Goal: Information Seeking & Learning: Learn about a topic

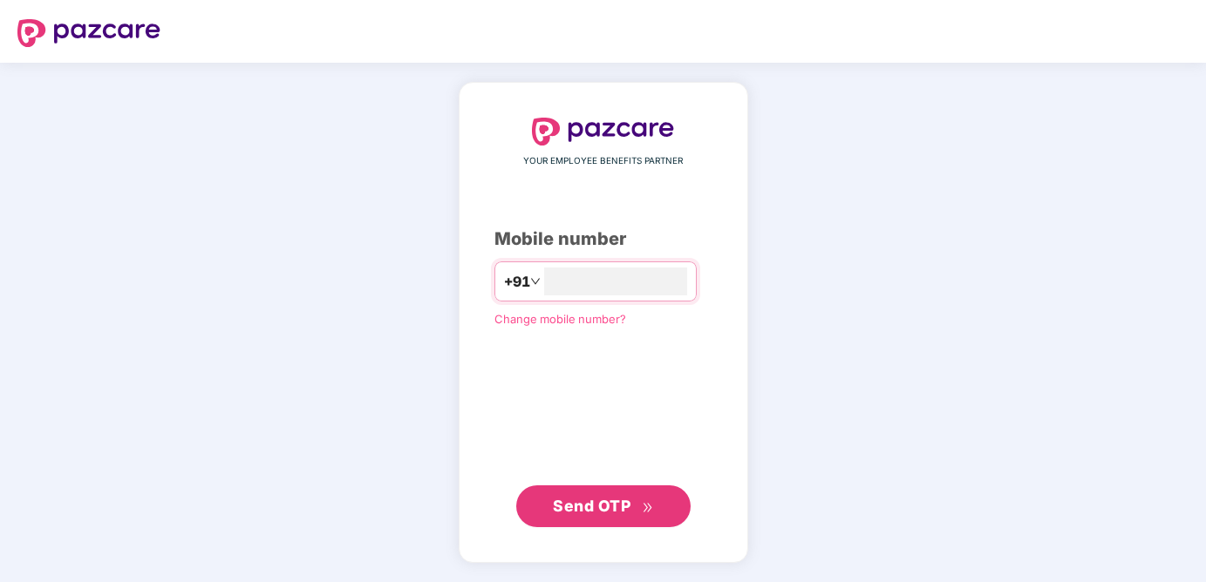
type input "**********"
click at [624, 503] on span "Send OTP" at bounding box center [592, 505] width 78 height 18
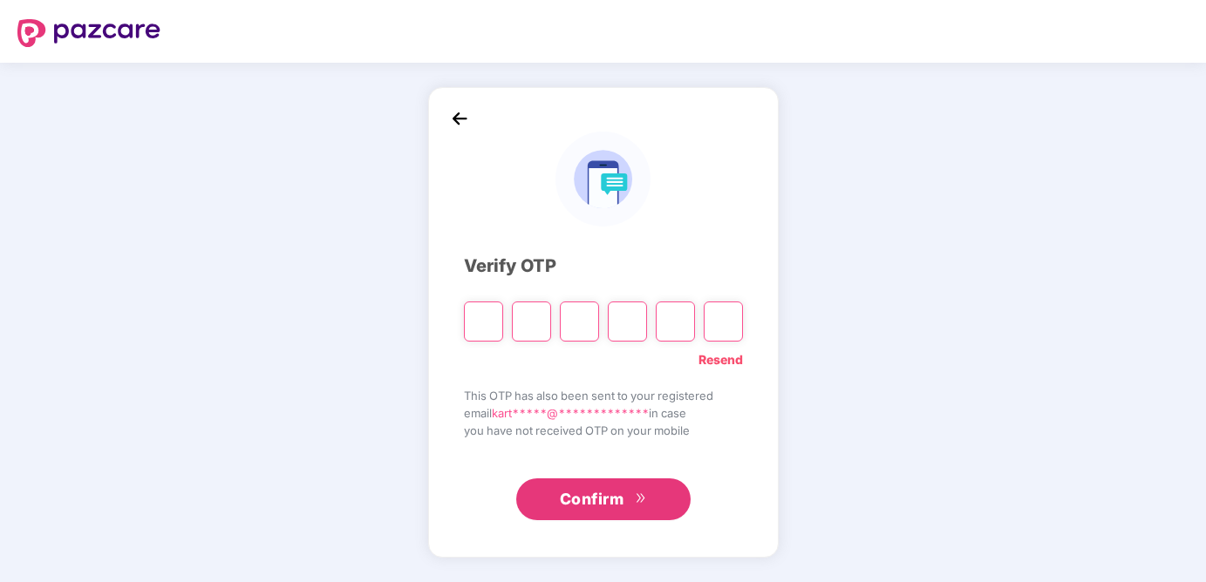
type input "*"
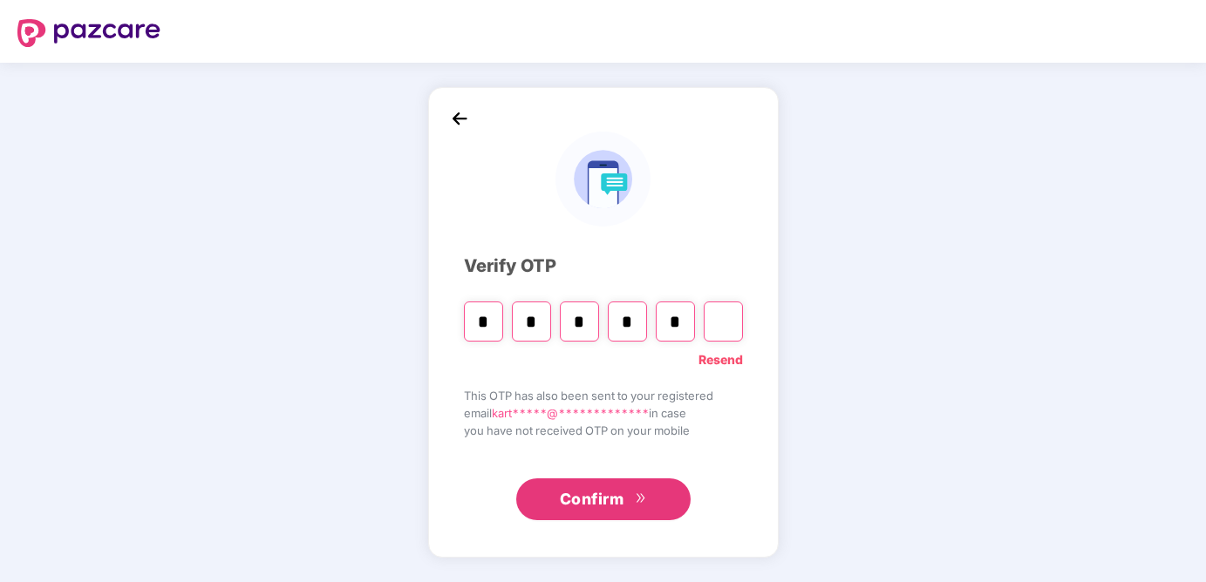
type input "*"
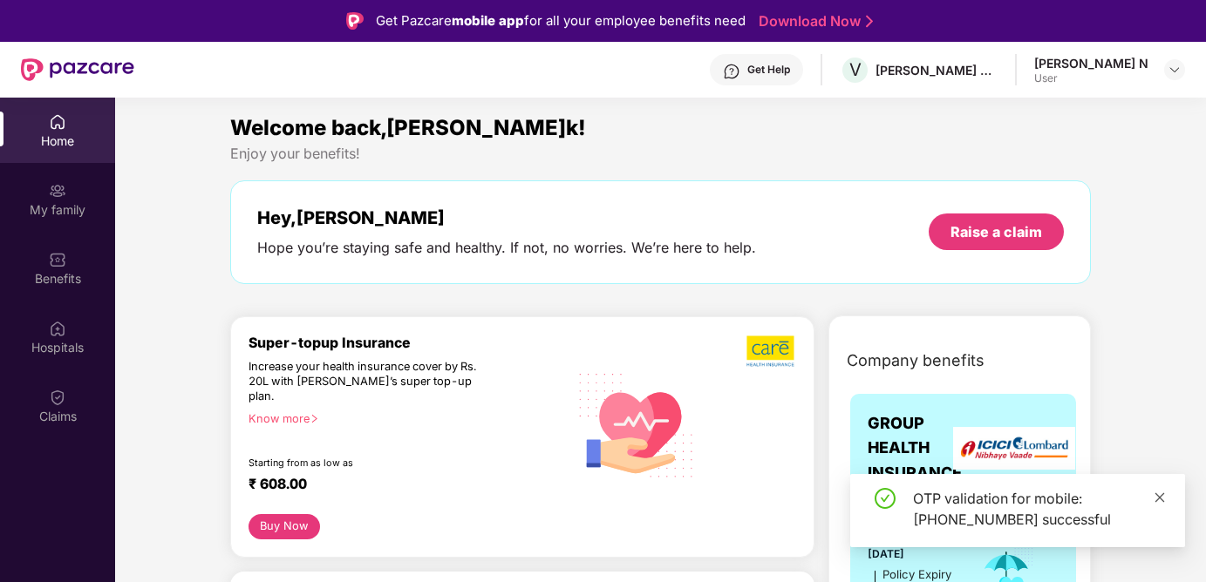
click at [1161, 500] on icon "close" at bounding box center [1160, 498] width 10 height 10
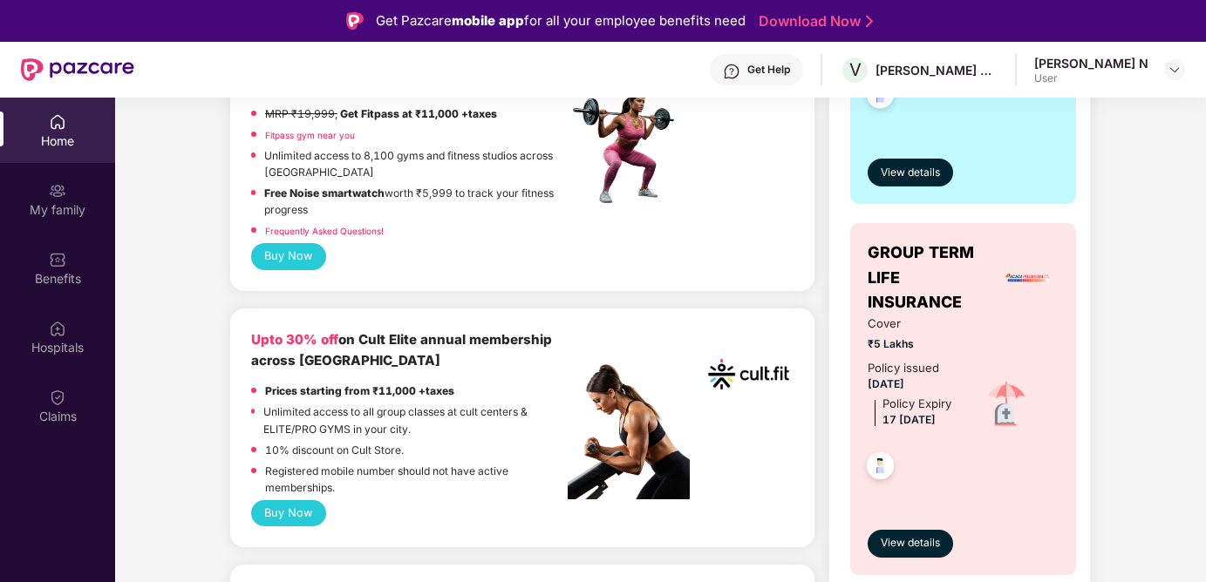
scroll to position [73, 0]
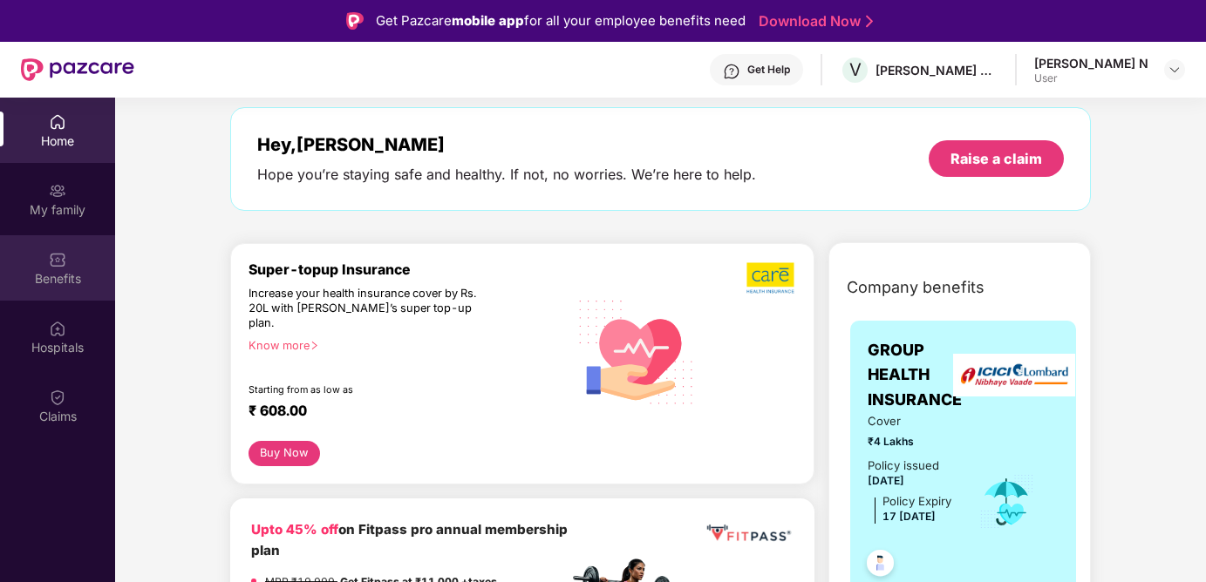
click at [58, 270] on div "Benefits" at bounding box center [57, 278] width 115 height 17
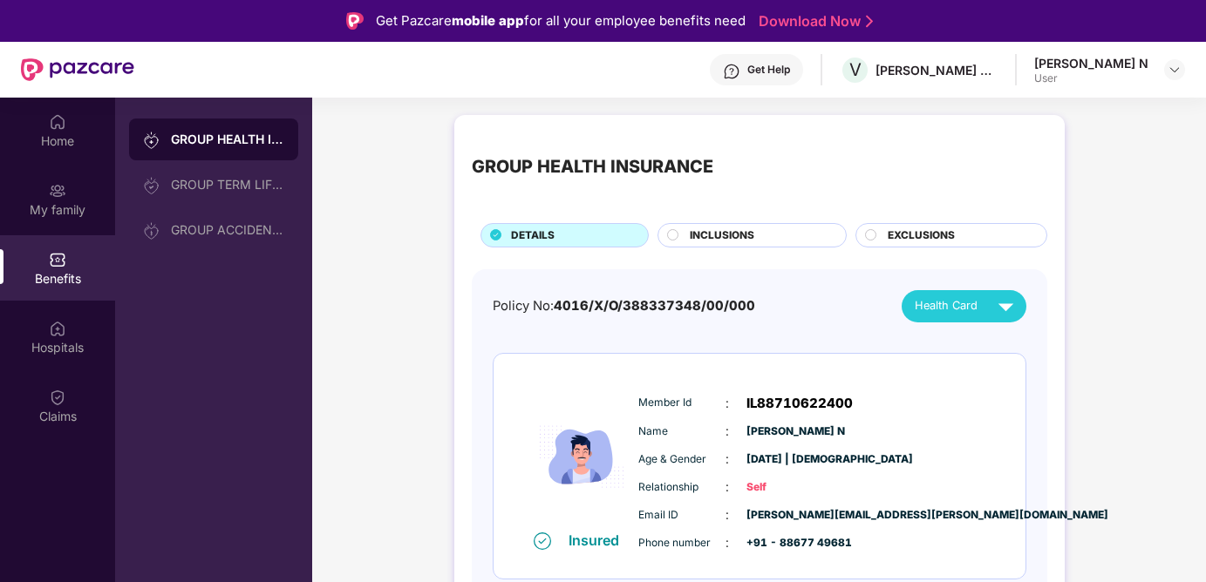
click at [742, 227] on div "INCLUSIONS" at bounding box center [751, 235] width 189 height 24
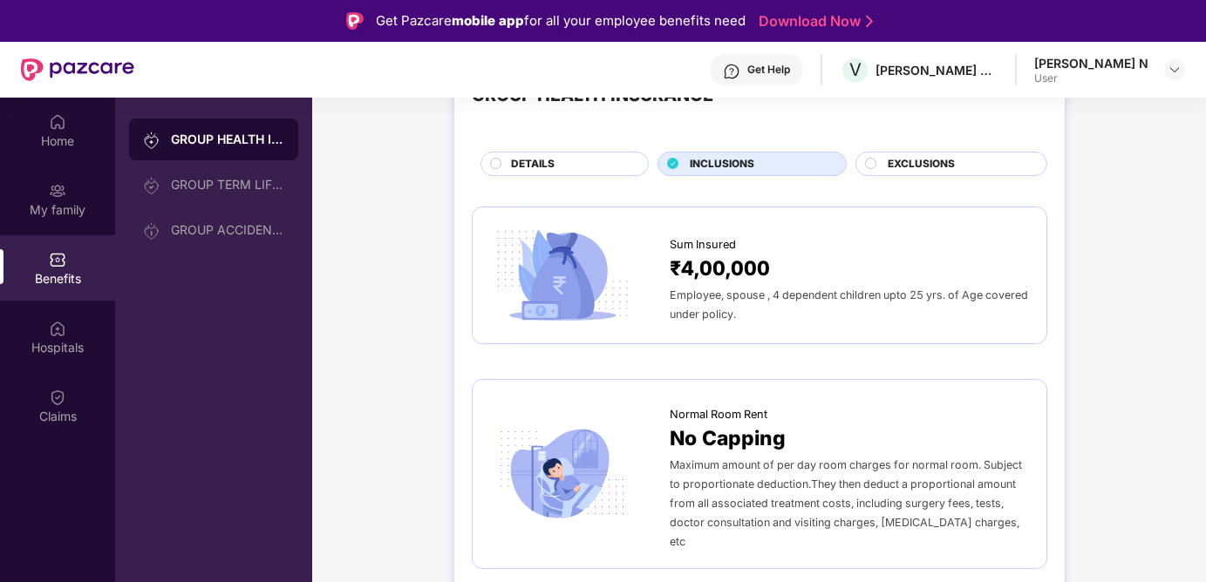
scroll to position [69, 0]
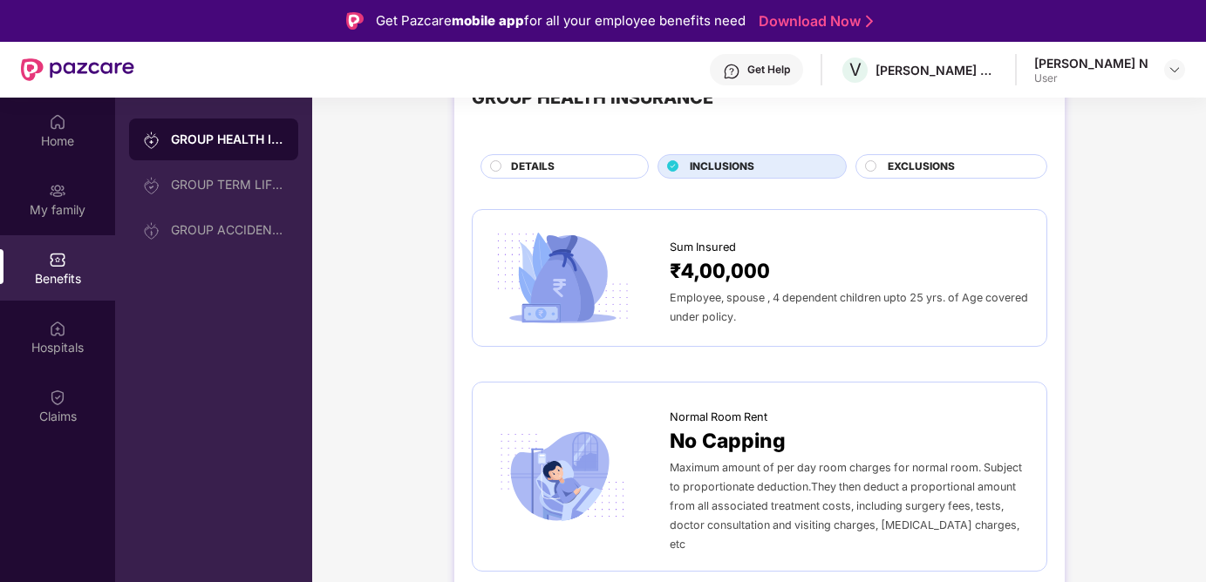
click at [902, 167] on span "EXCLUSIONS" at bounding box center [921, 167] width 67 height 17
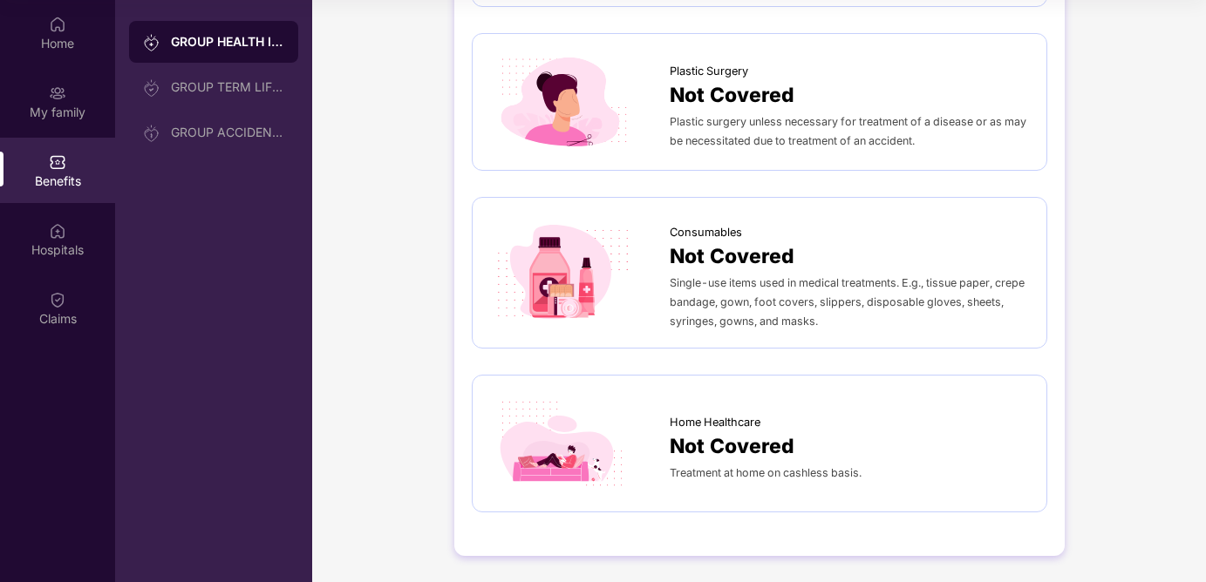
scroll to position [0, 0]
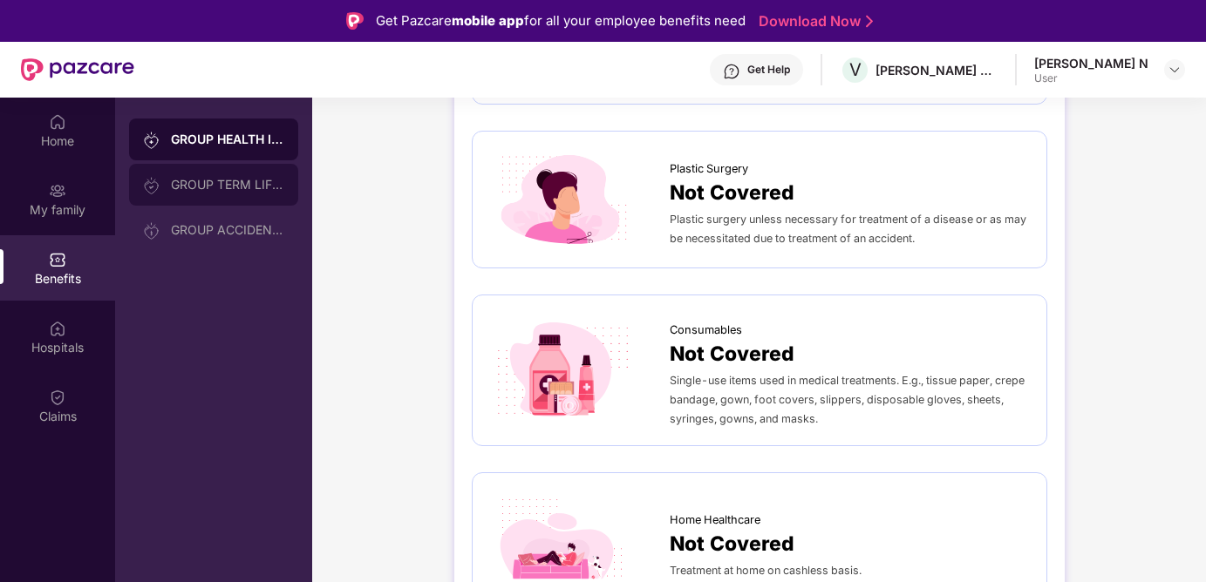
click at [257, 181] on div "GROUP TERM LIFE INSURANCE" at bounding box center [227, 185] width 113 height 14
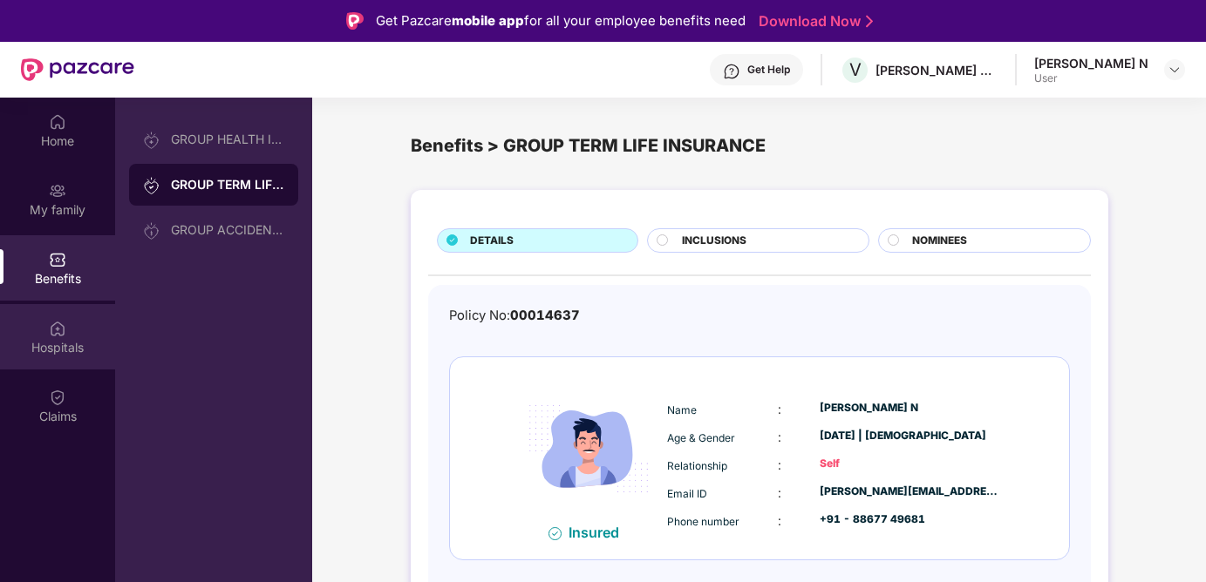
click at [70, 313] on div "Hospitals" at bounding box center [57, 336] width 115 height 65
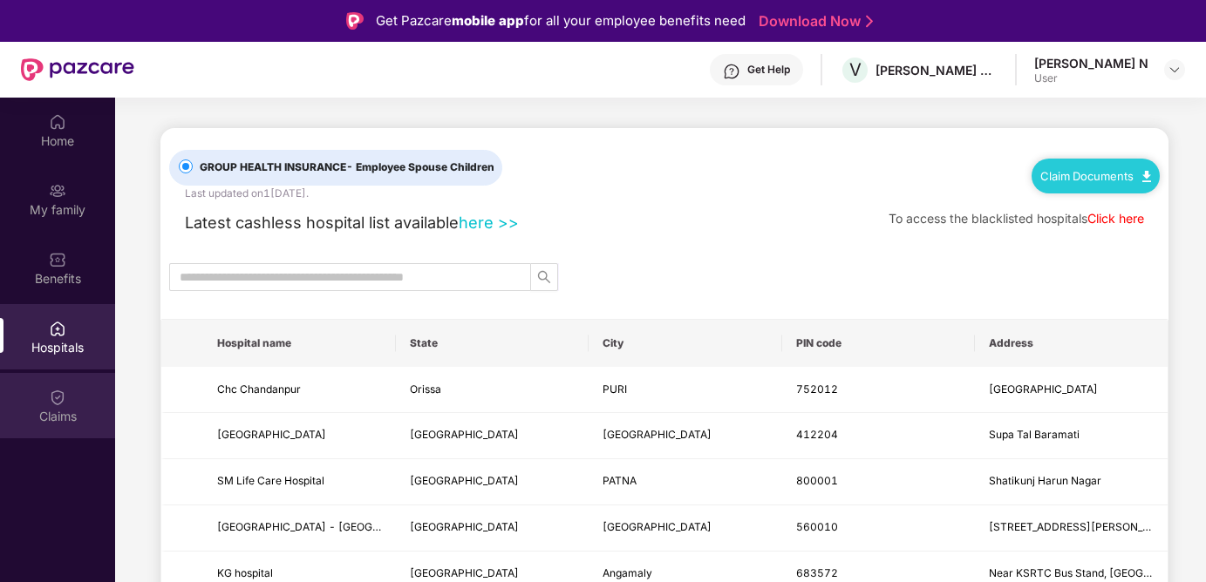
click at [43, 386] on div "Claims" at bounding box center [57, 405] width 115 height 65
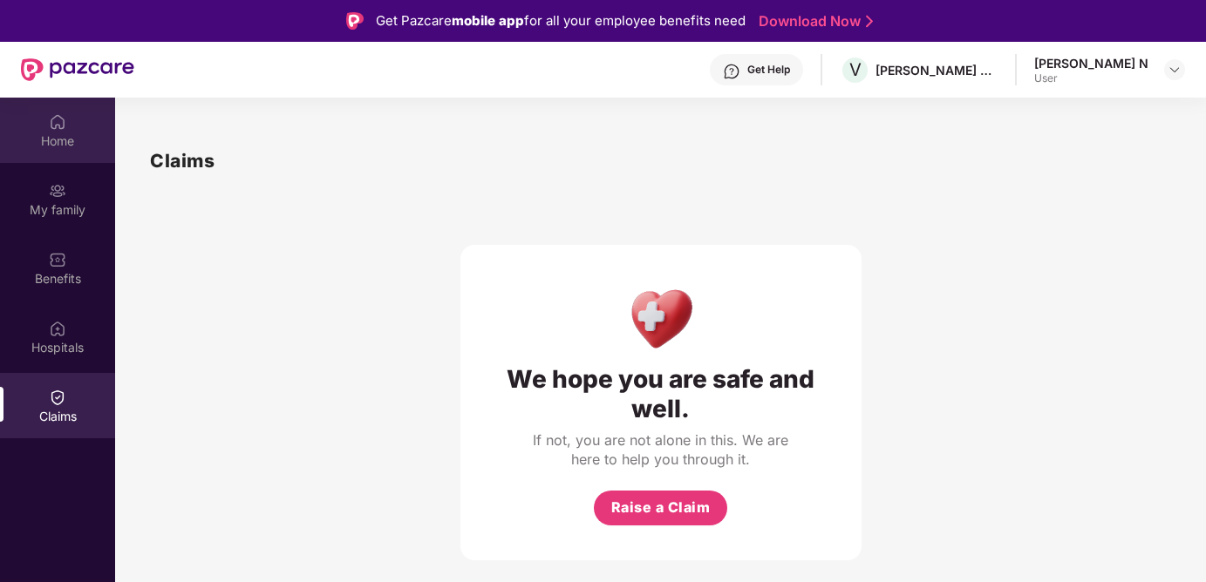
click at [87, 117] on div "Home" at bounding box center [57, 130] width 115 height 65
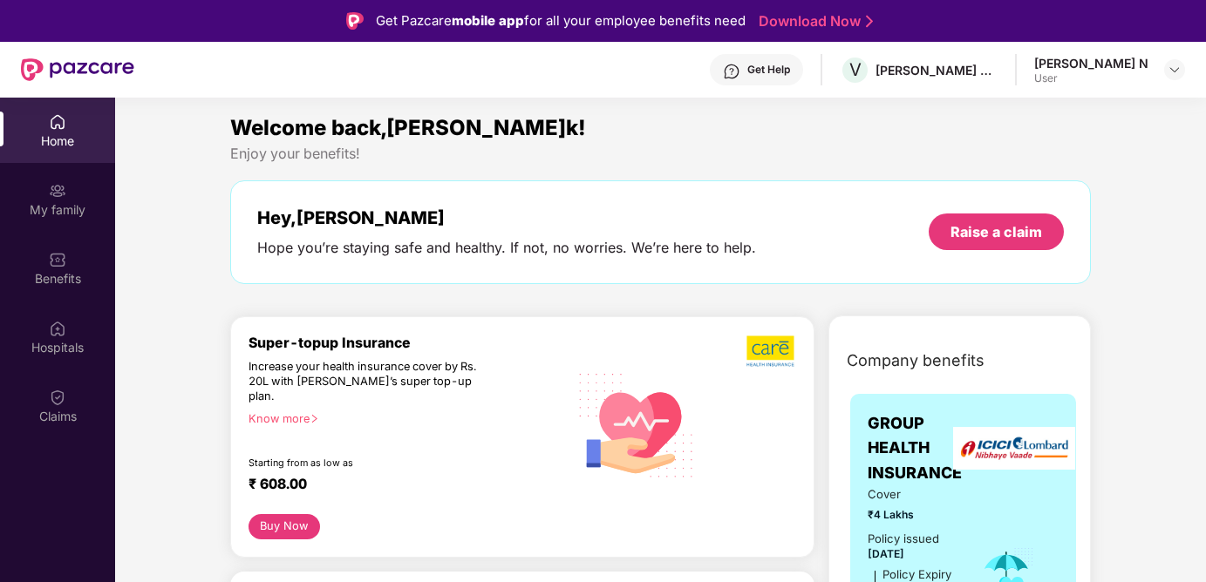
click at [803, 79] on div "Get Help" at bounding box center [756, 69] width 93 height 31
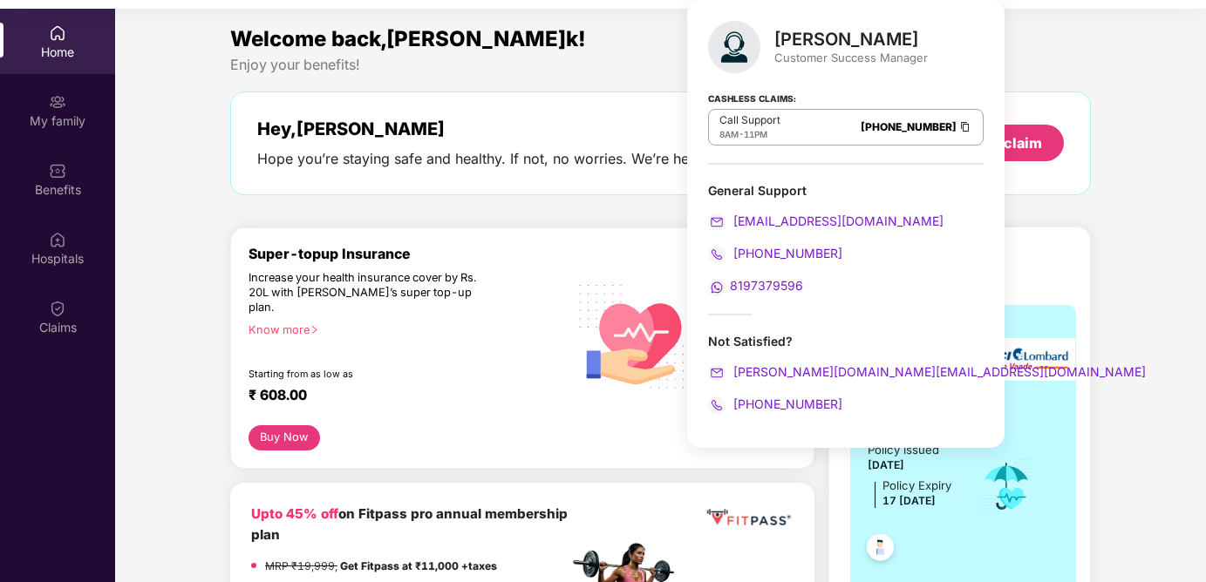
scroll to position [93, 0]
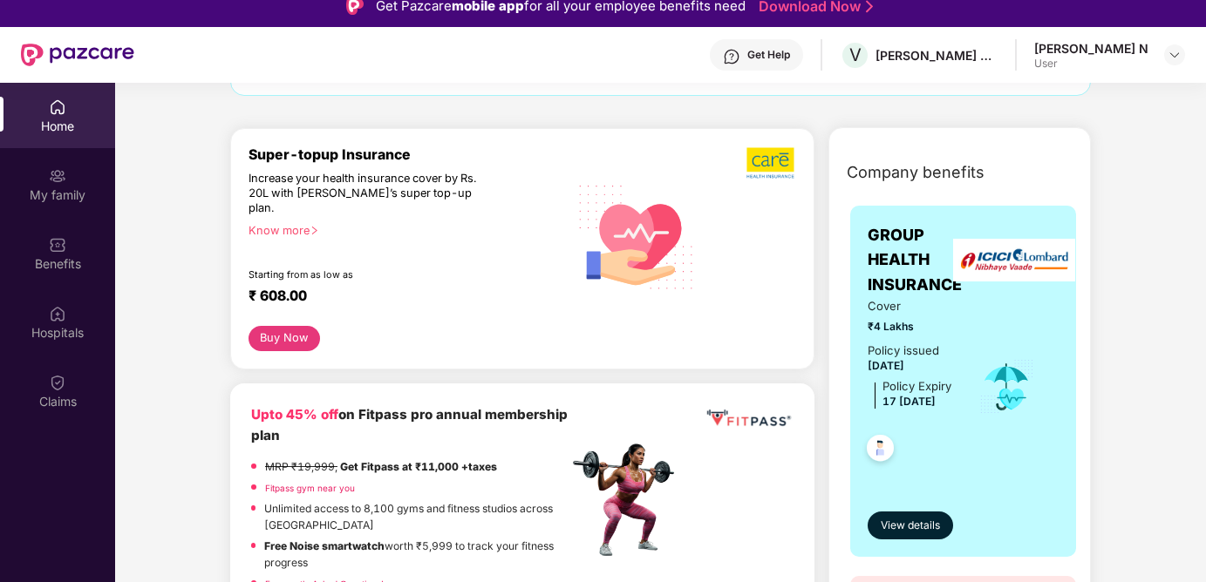
scroll to position [176, 0]
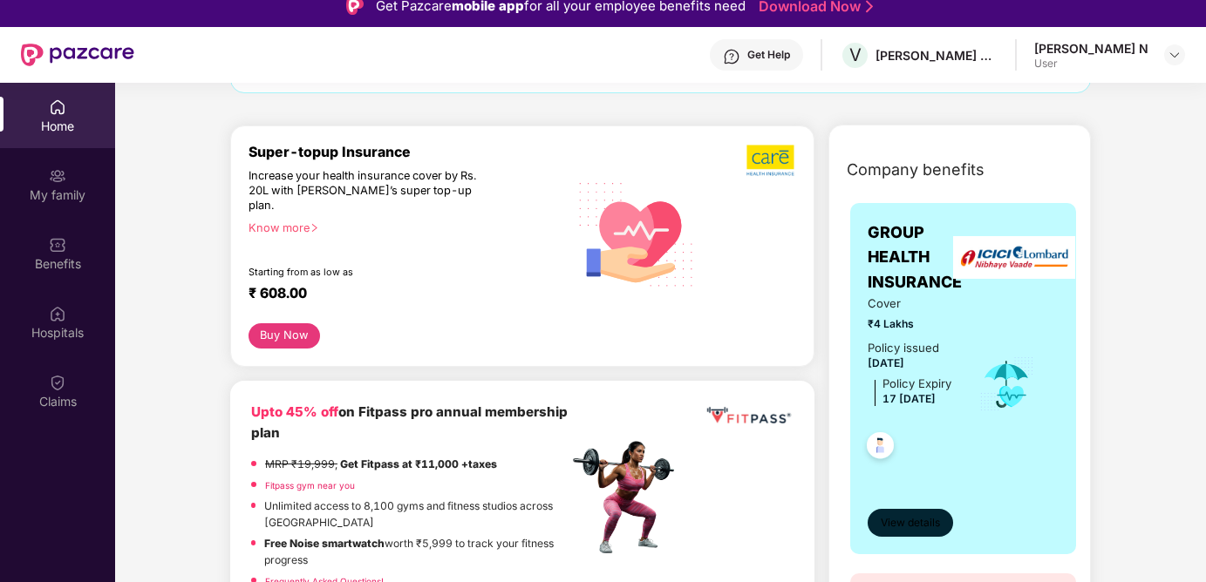
click at [914, 518] on span "View details" at bounding box center [910, 523] width 59 height 17
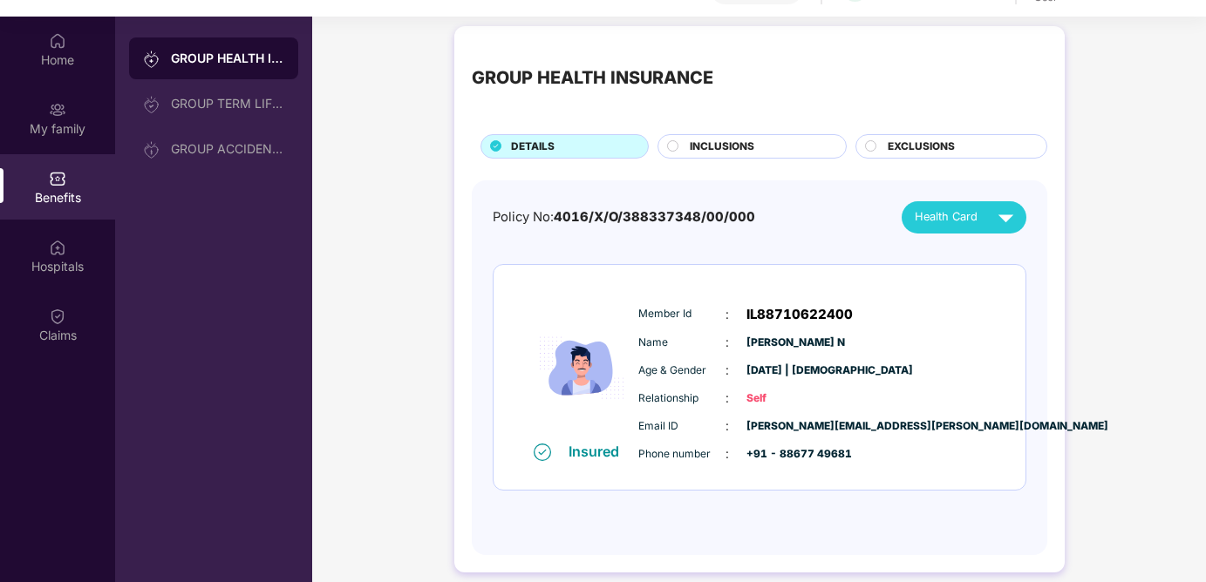
scroll to position [98, 0]
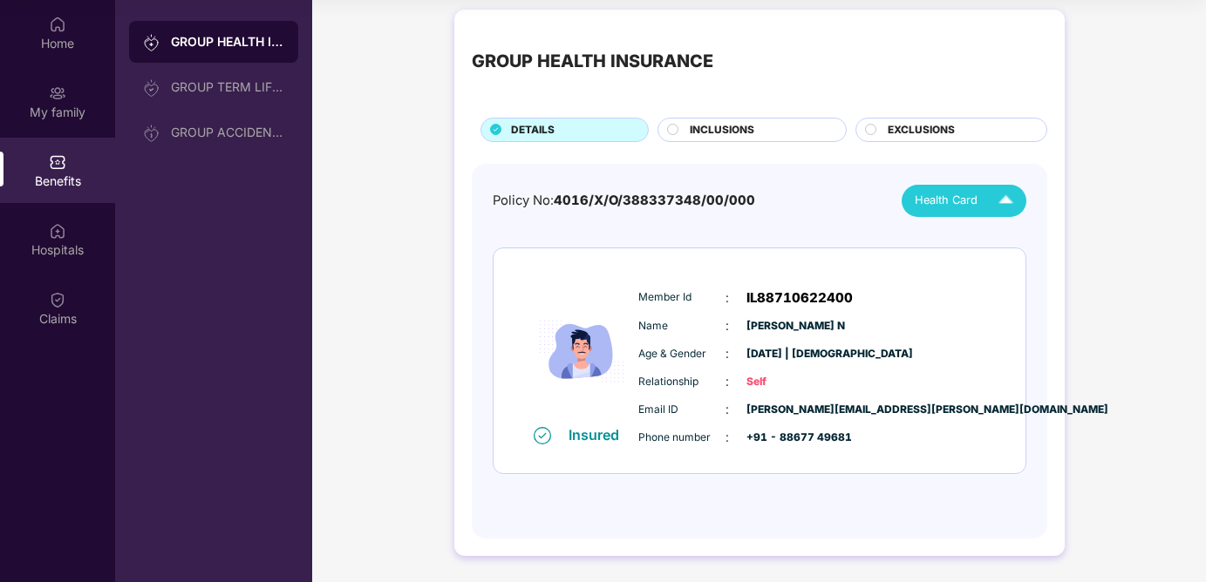
click at [1000, 191] on img at bounding box center [1006, 201] width 31 height 31
click at [695, 124] on span "INCLUSIONS" at bounding box center [722, 130] width 65 height 17
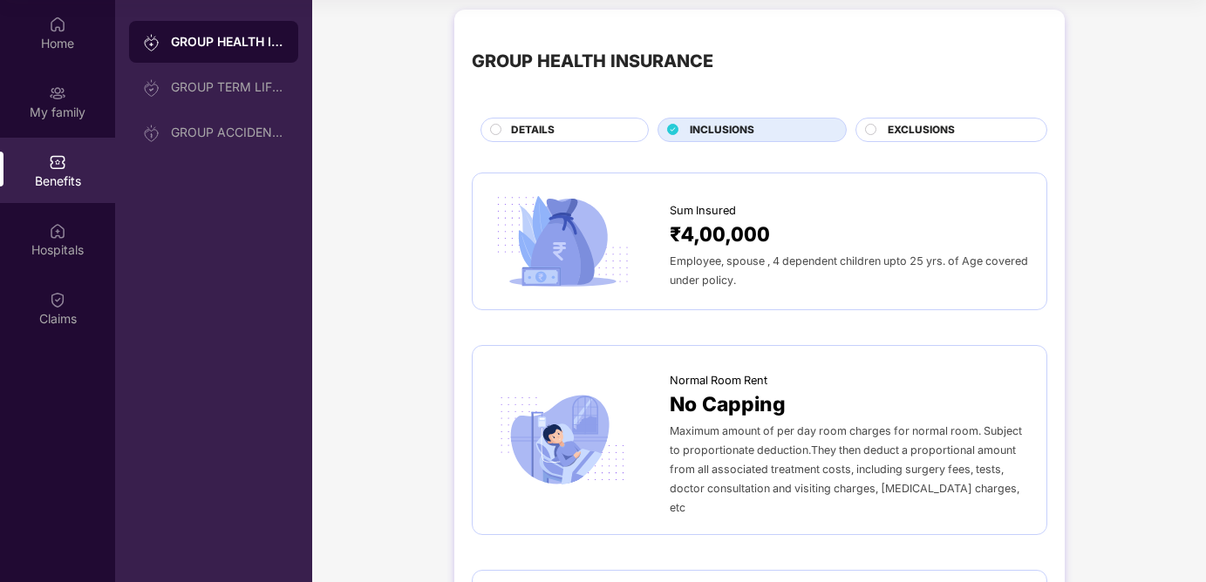
click at [714, 216] on span "Sum Insured" at bounding box center [703, 210] width 66 height 17
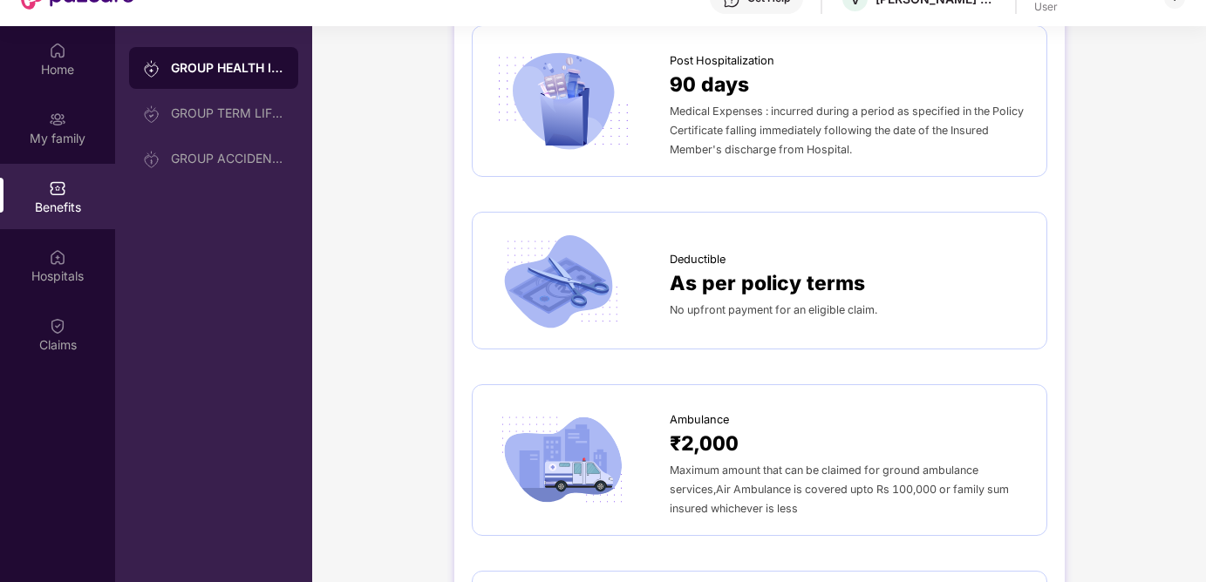
scroll to position [1156, 0]
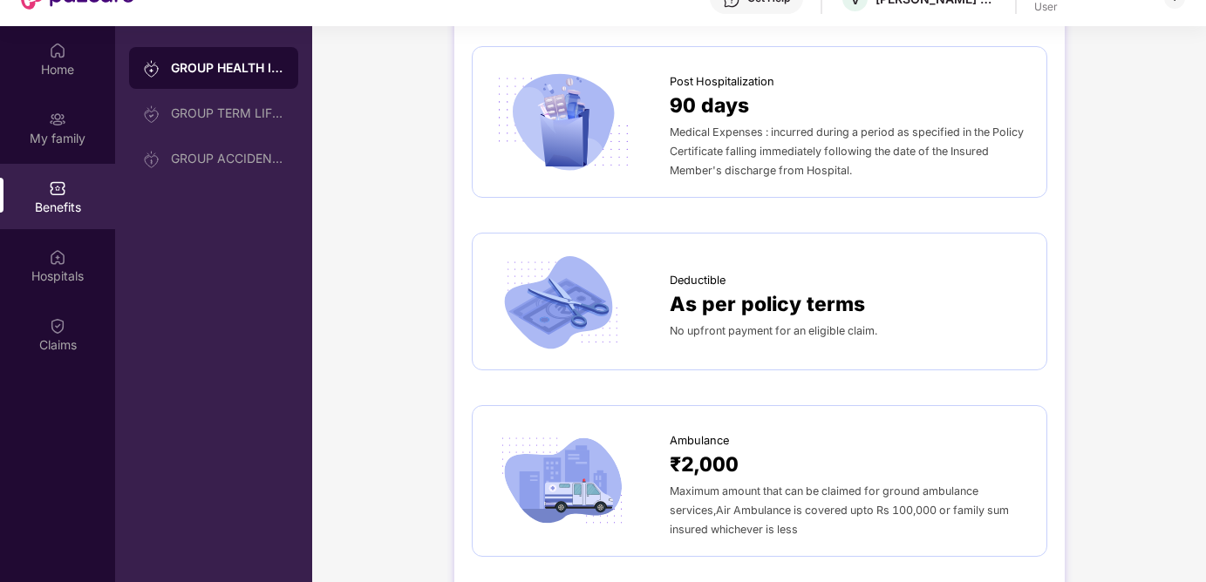
click at [810, 289] on span "As per policy terms" at bounding box center [767, 304] width 195 height 31
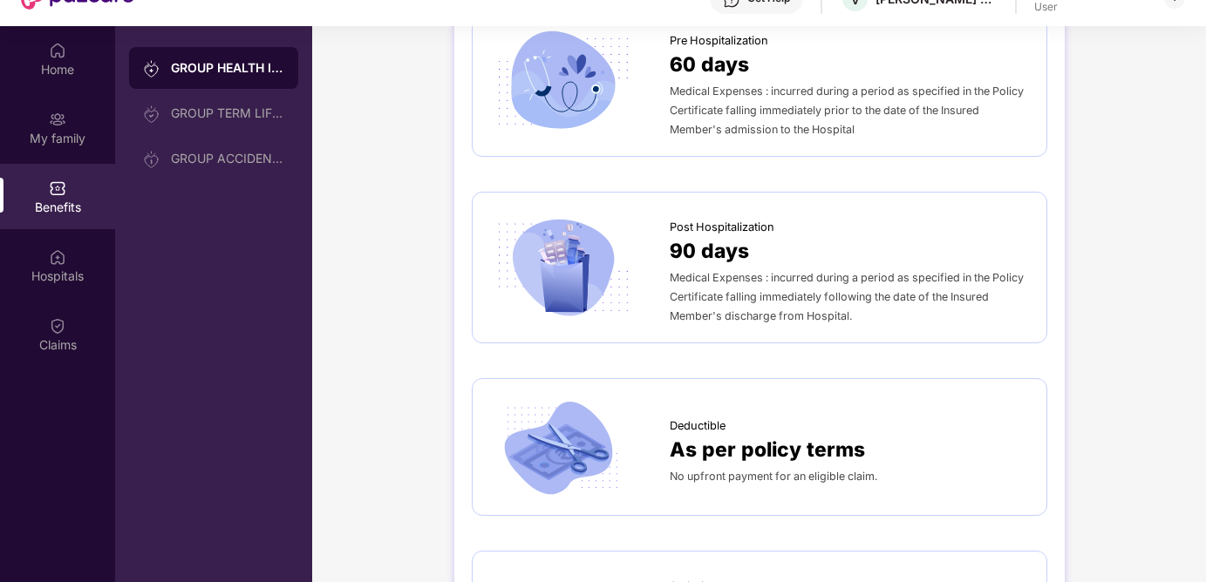
click at [800, 210] on div "Post Hospitalization" at bounding box center [849, 223] width 359 height 26
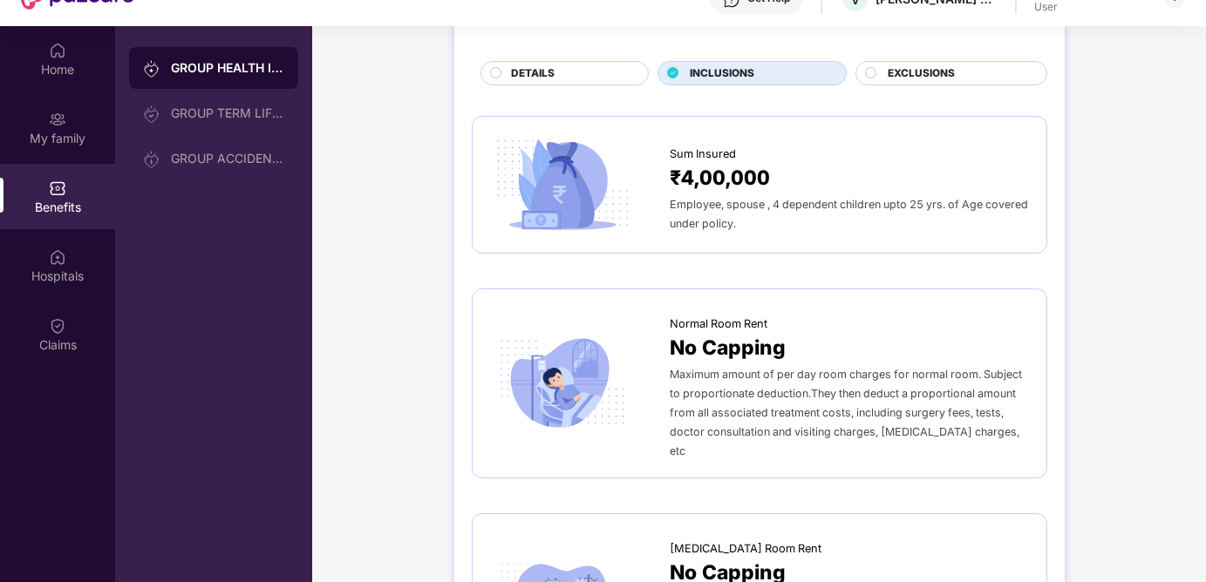
scroll to position [92, 0]
click at [819, 323] on div "Normal Room Rent" at bounding box center [849, 318] width 359 height 26
click at [806, 345] on div "No Capping" at bounding box center [849, 346] width 359 height 31
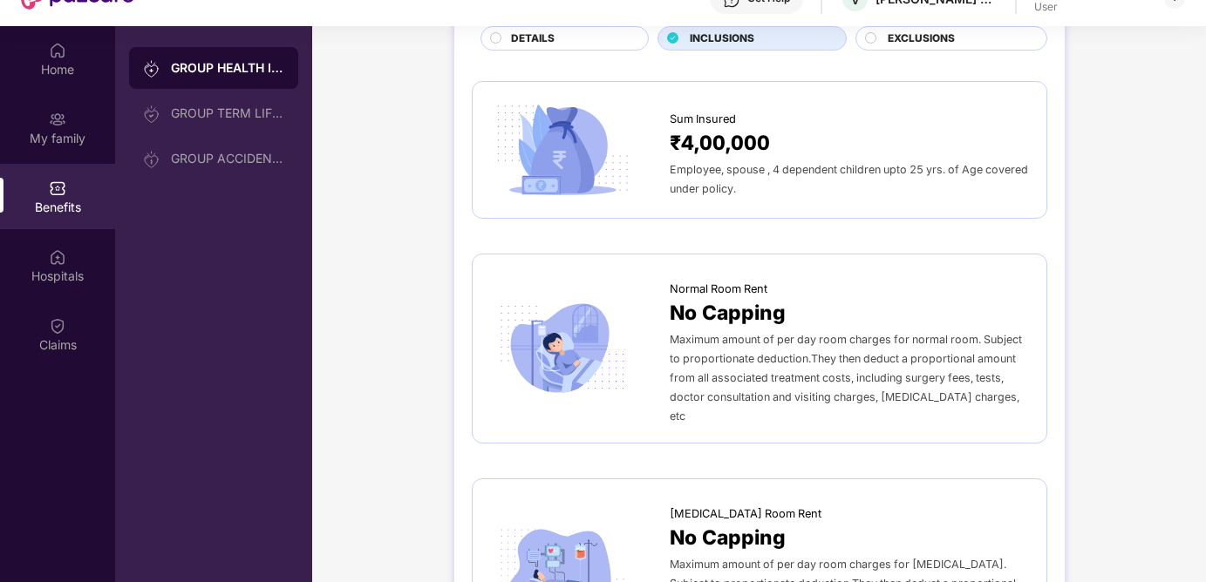
scroll to position [130, 0]
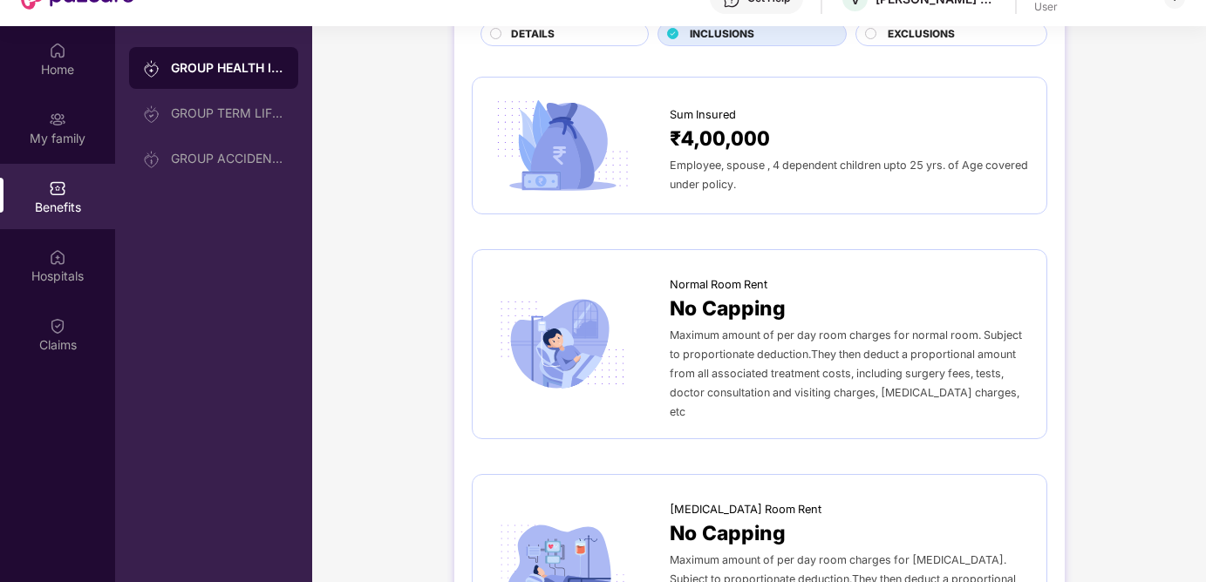
click at [633, 329] on img at bounding box center [562, 344] width 145 height 101
click at [745, 315] on span "No Capping" at bounding box center [728, 309] width 116 height 31
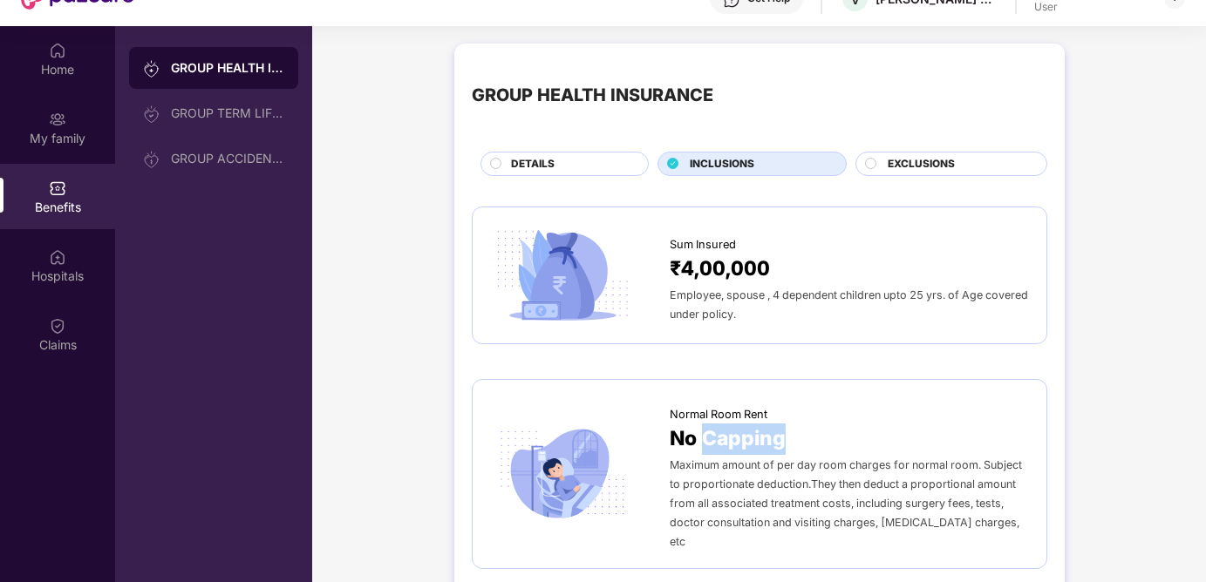
scroll to position [0, 0]
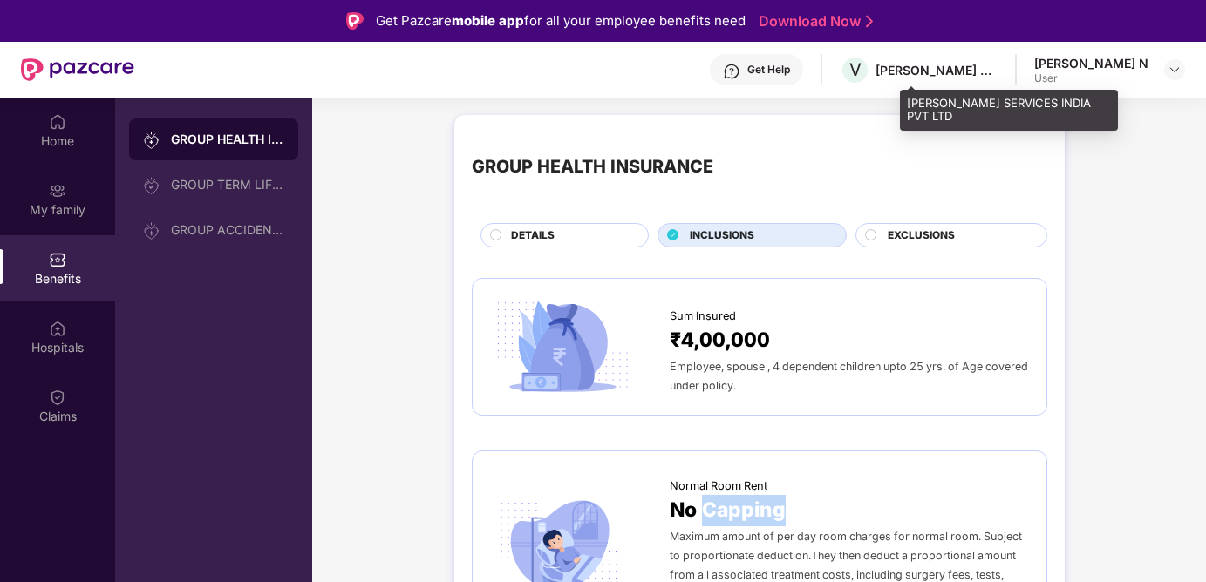
click at [998, 69] on div "[PERSON_NAME] SERVICES INDIA PVT LTD" at bounding box center [936, 70] width 122 height 17
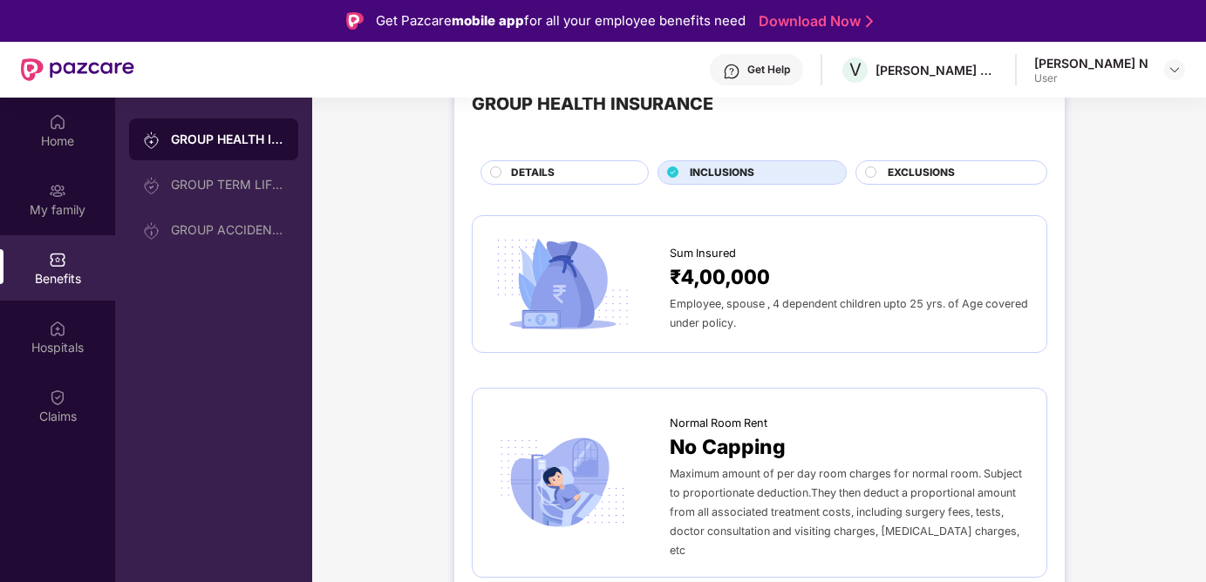
scroll to position [80, 0]
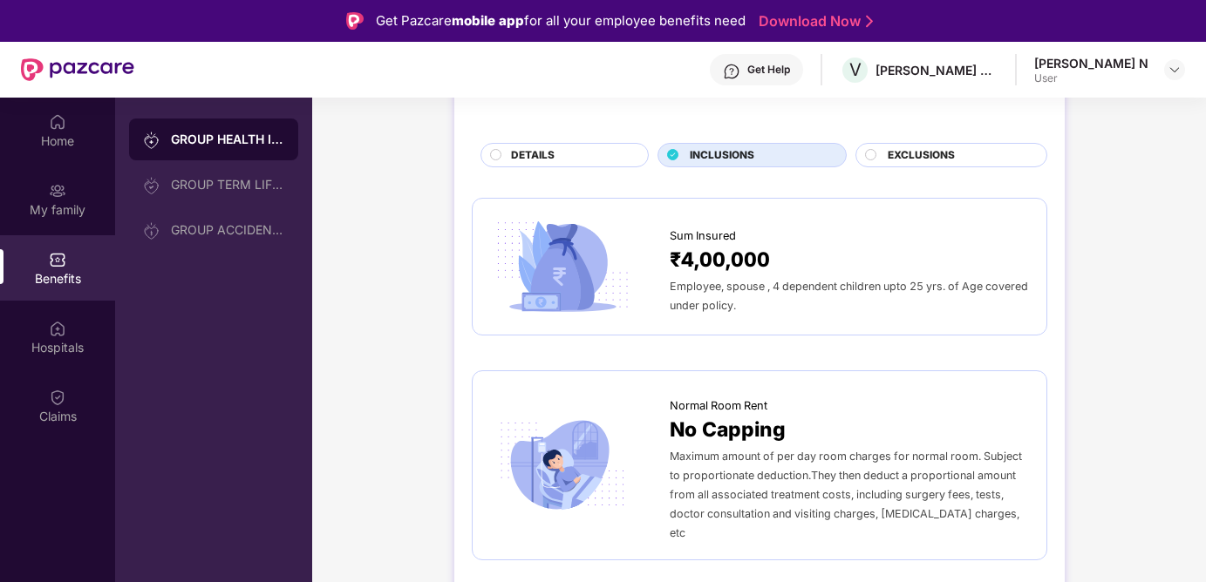
click at [921, 398] on div "Normal Room Rent" at bounding box center [849, 402] width 359 height 26
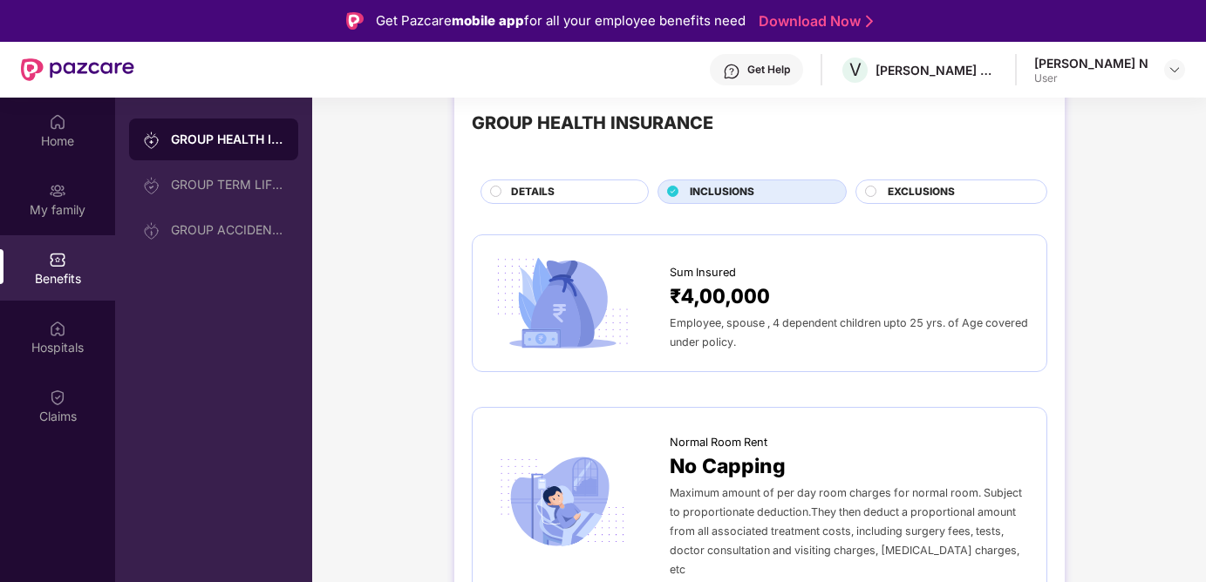
scroll to position [22, 0]
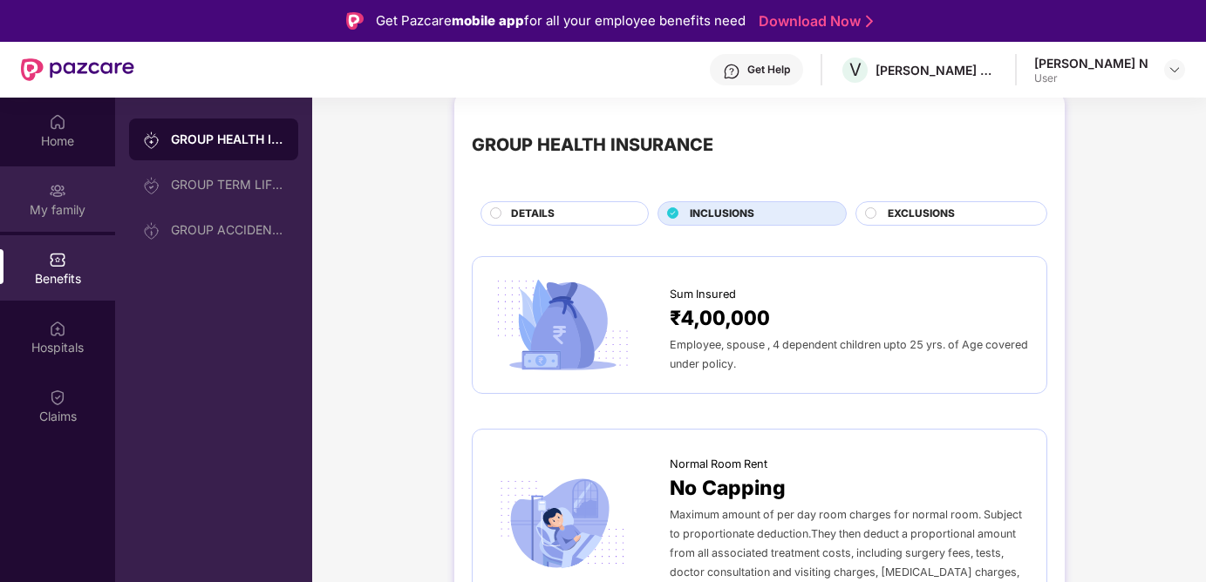
click at [85, 216] on div "My family" at bounding box center [57, 209] width 115 height 17
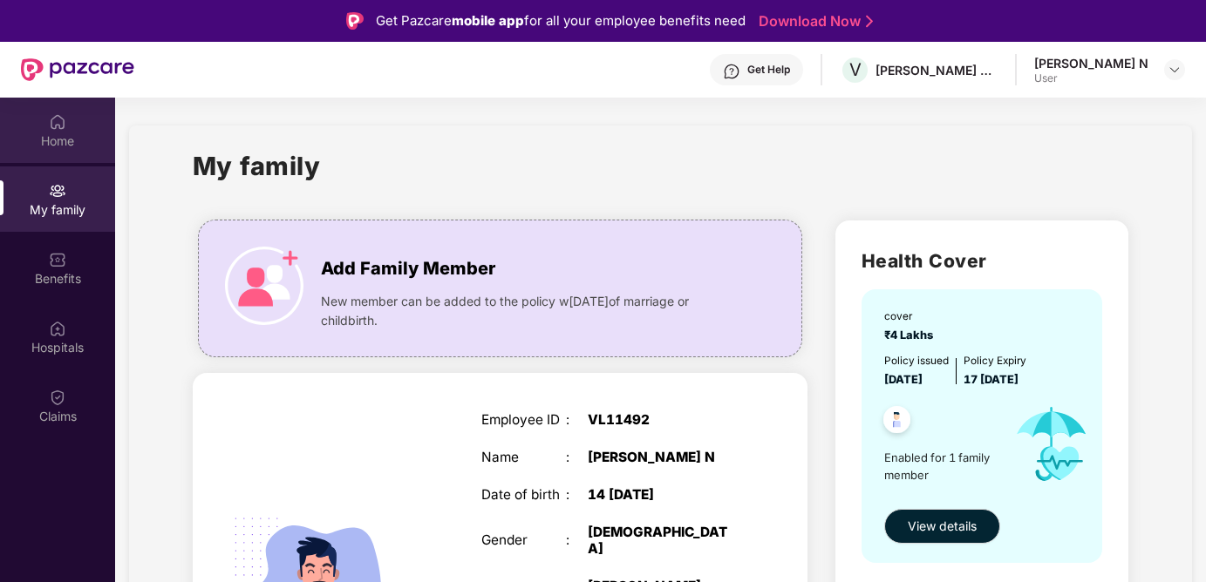
click at [87, 141] on div "Home" at bounding box center [57, 141] width 115 height 17
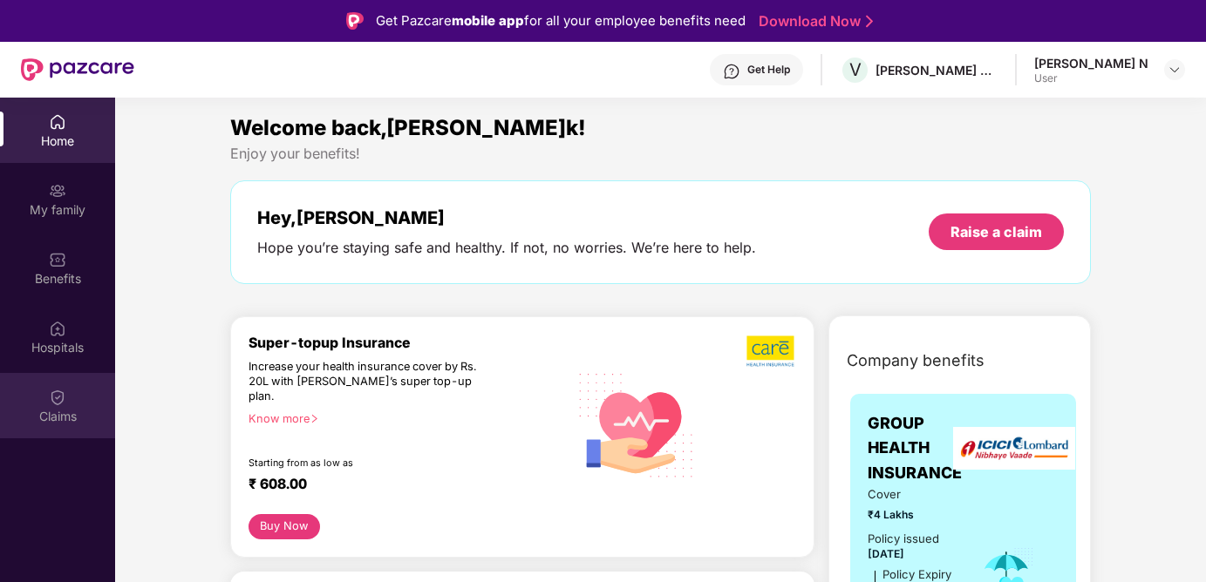
click at [54, 390] on img at bounding box center [57, 397] width 17 height 17
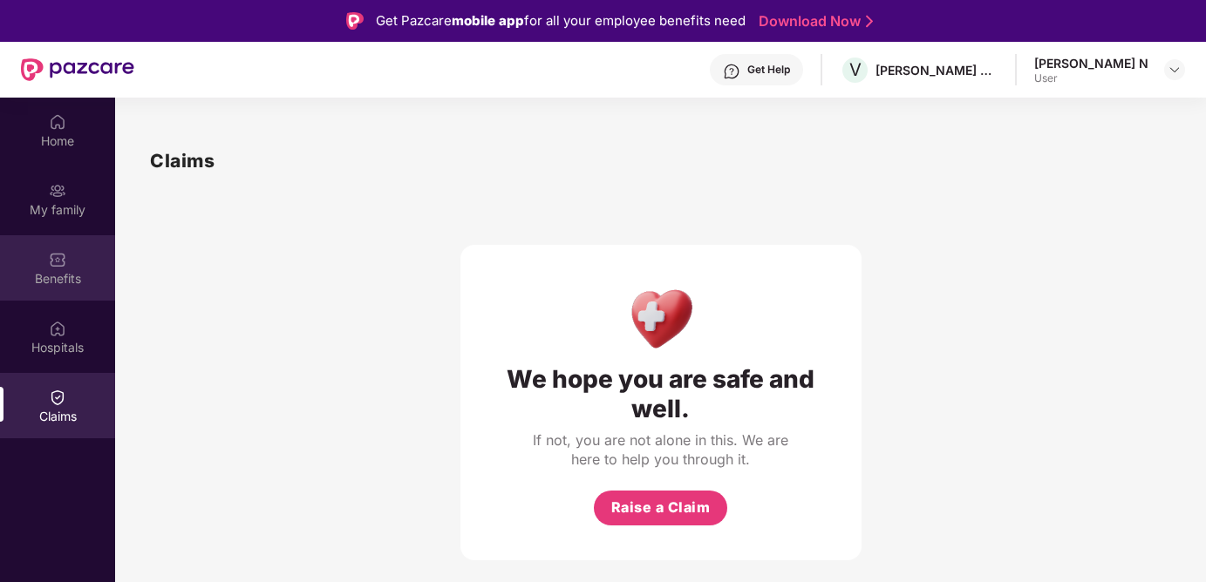
click at [70, 261] on div "Benefits" at bounding box center [57, 267] width 115 height 65
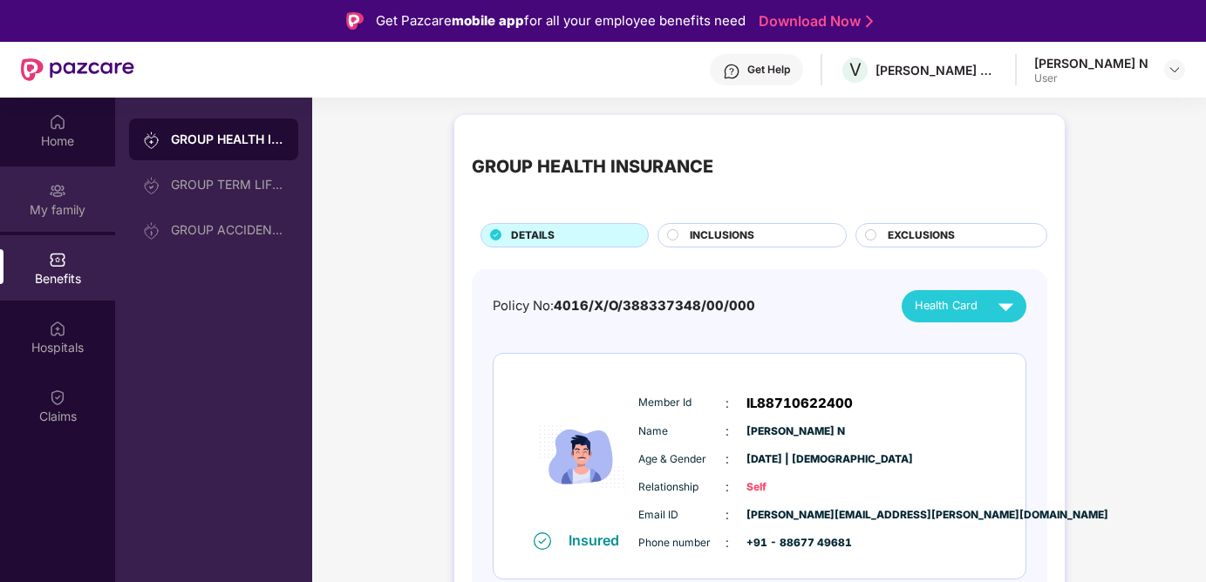
click at [70, 224] on div "My family" at bounding box center [57, 199] width 115 height 65
